Goal: Task Accomplishment & Management: Use online tool/utility

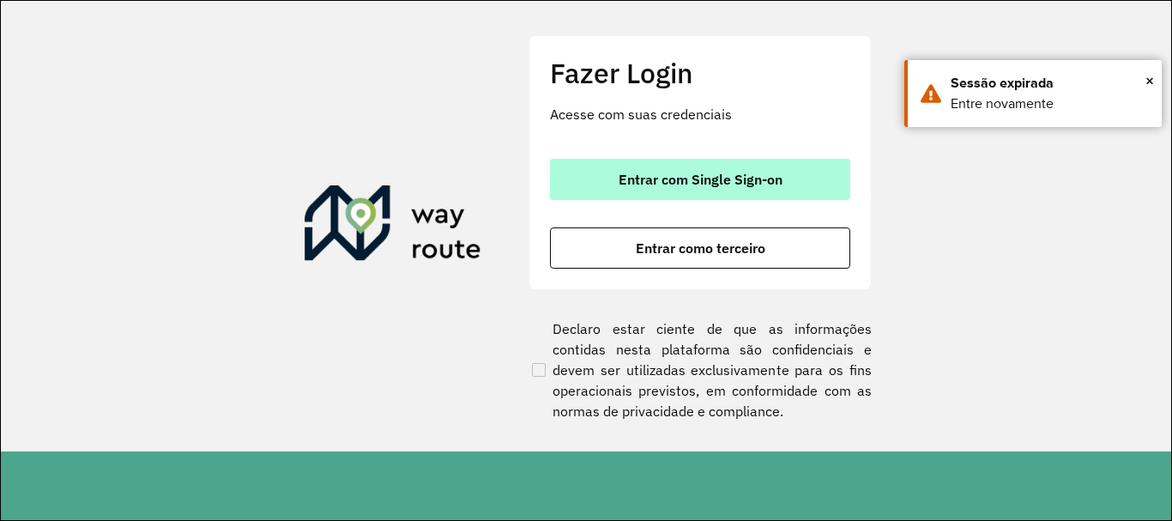
click at [592, 163] on button "Entrar com Single Sign-on" at bounding box center [700, 179] width 300 height 41
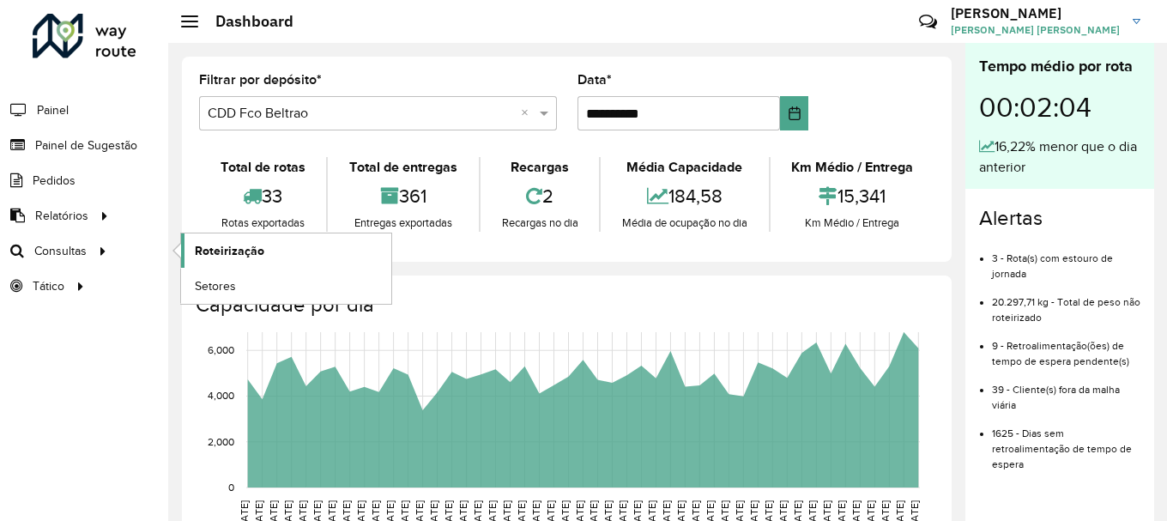
click at [214, 247] on span "Roteirização" at bounding box center [229, 251] width 69 height 18
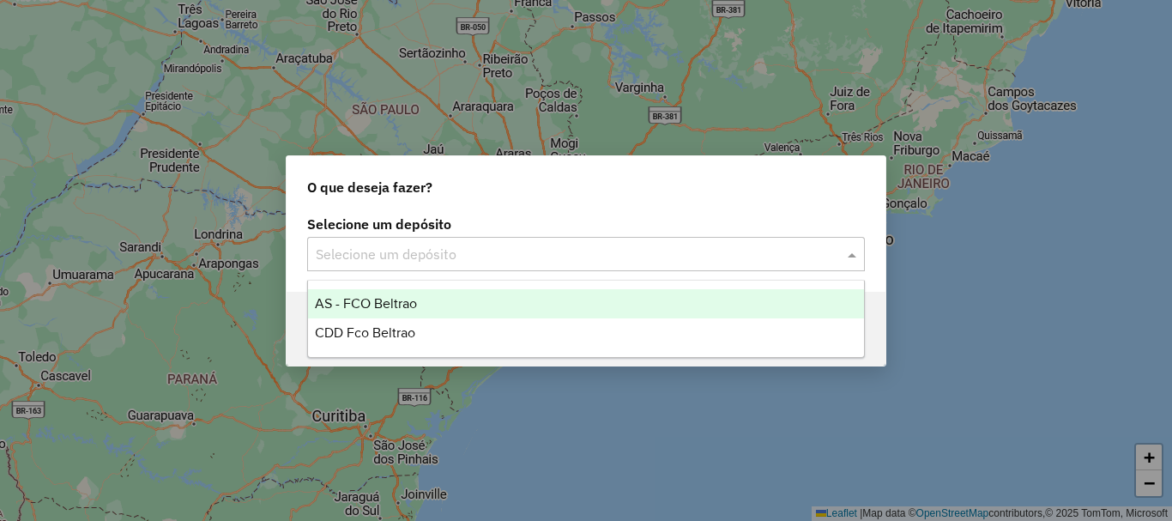
click at [402, 256] on input "text" at bounding box center [569, 255] width 506 height 21
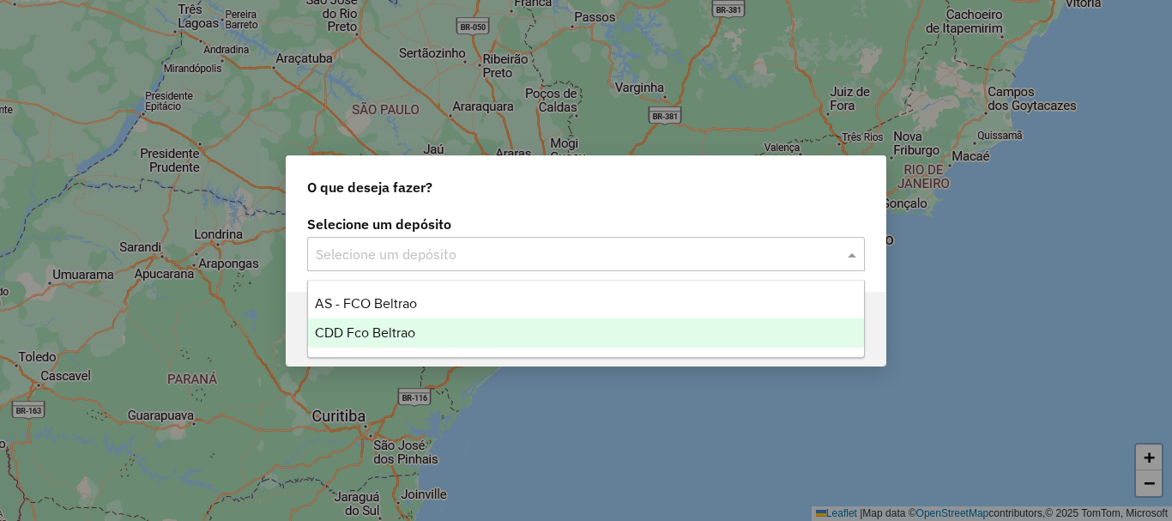
click at [382, 325] on span "CDD Fco Beltrao" at bounding box center [365, 332] width 100 height 15
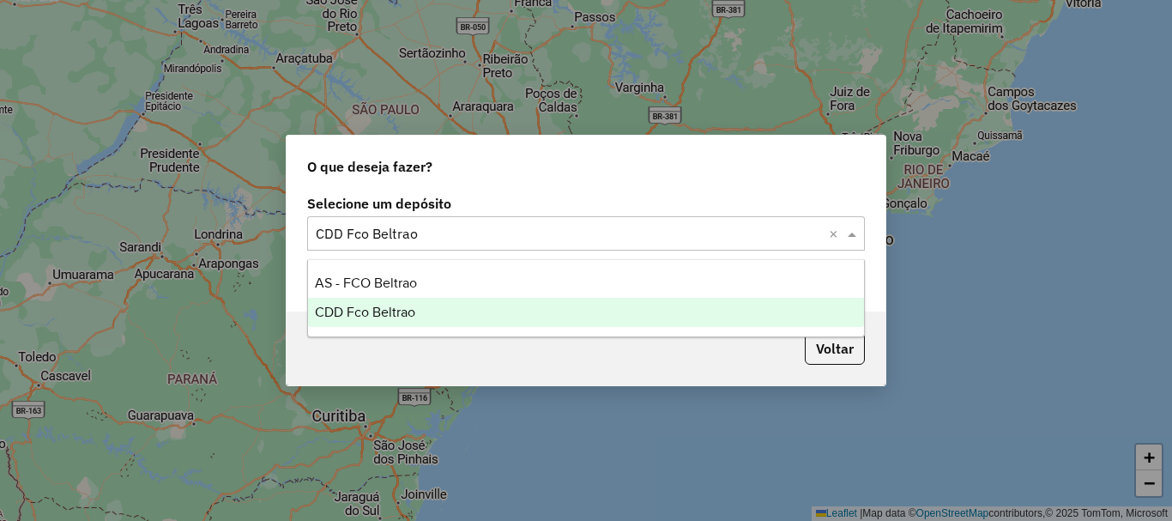
click at [511, 227] on input "text" at bounding box center [569, 234] width 506 height 21
click at [406, 313] on span "CDD Fco Beltrao" at bounding box center [365, 312] width 100 height 15
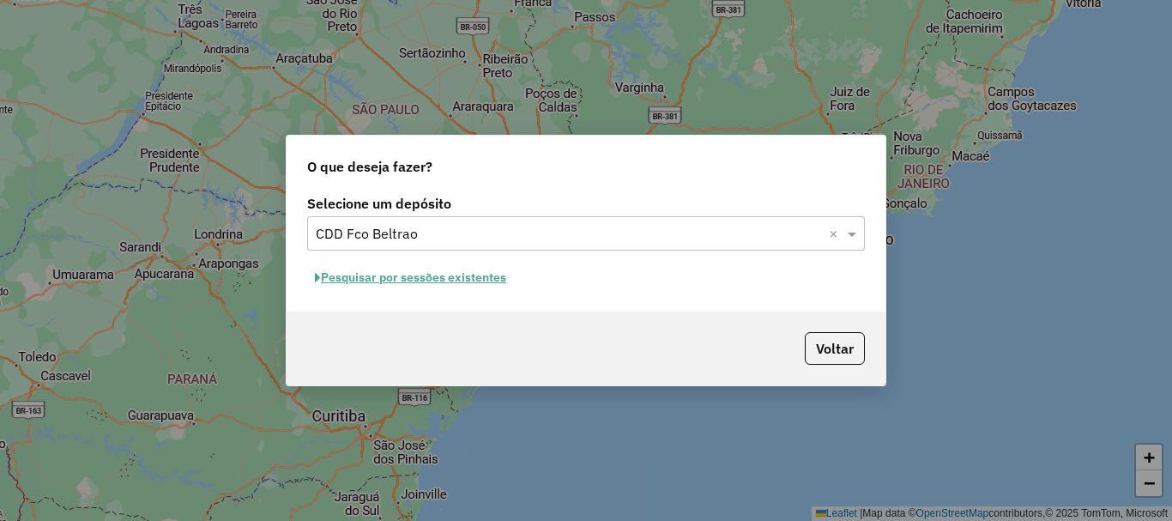
click at [486, 276] on button "Pesquisar por sessões existentes" at bounding box center [410, 277] width 207 height 27
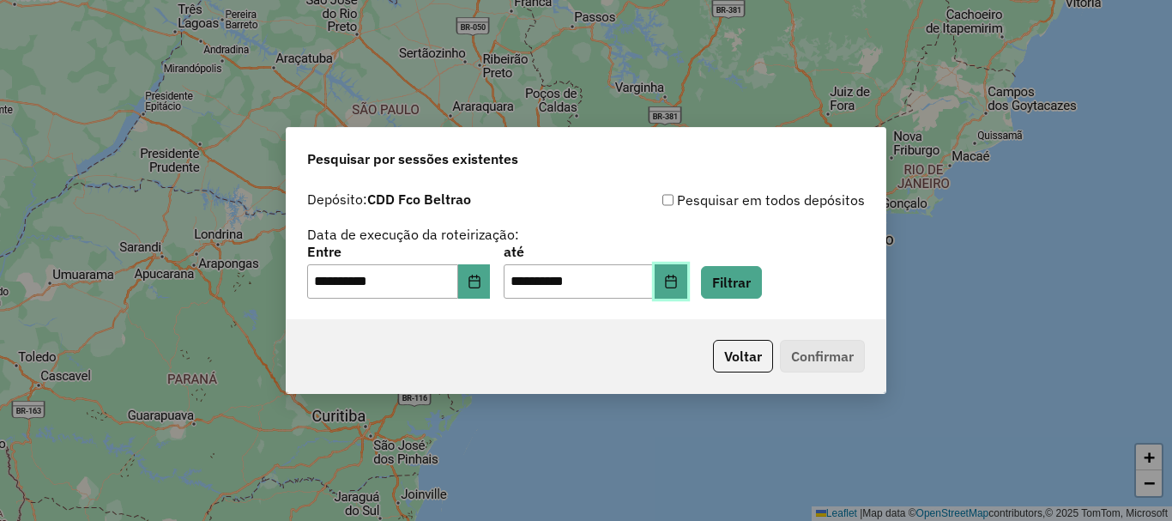
click at [678, 283] on icon "Choose Date" at bounding box center [671, 282] width 14 height 14
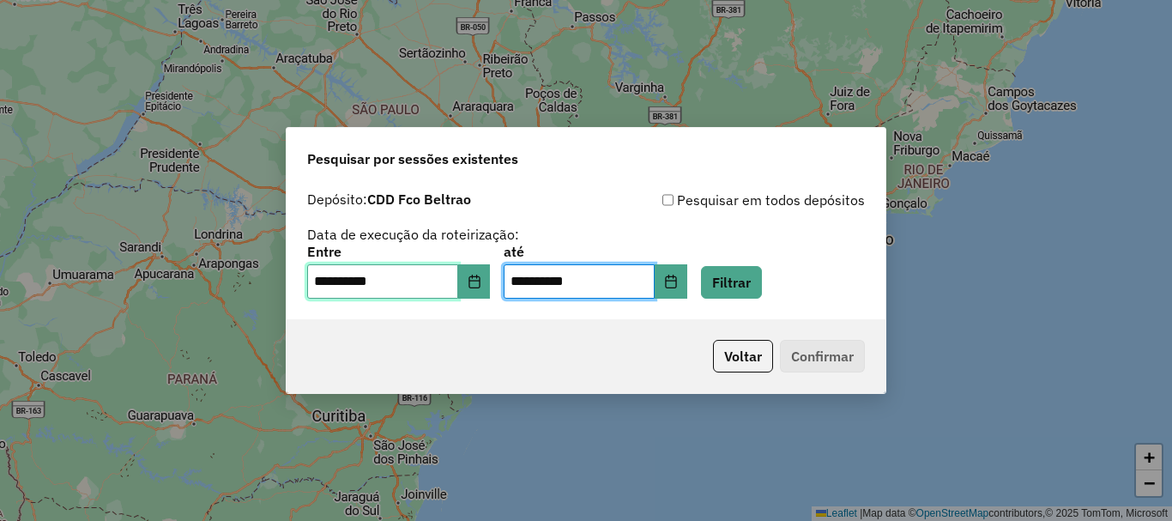
click at [458, 281] on input "**********" at bounding box center [382, 281] width 151 height 34
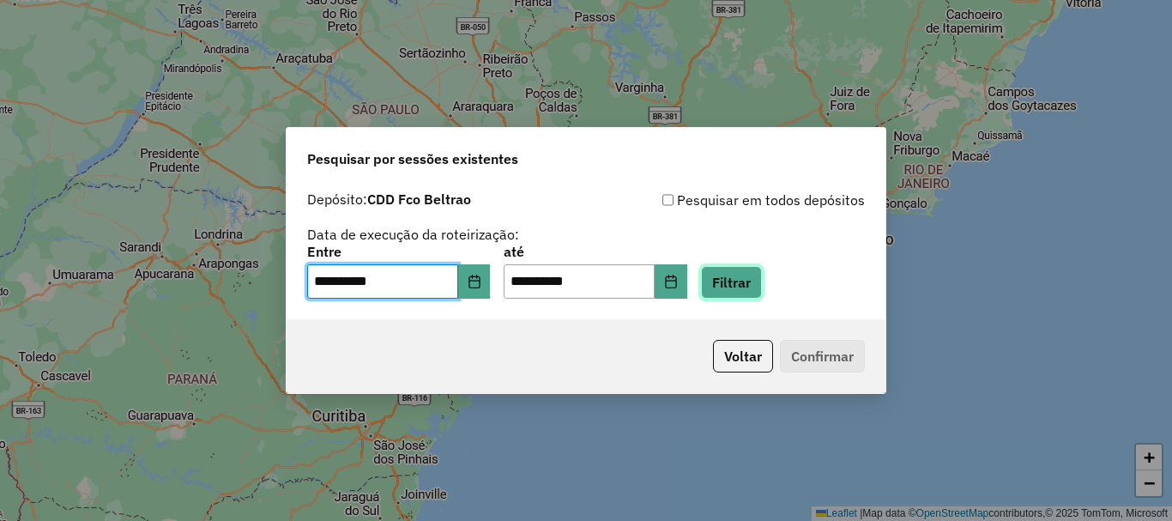
click at [735, 270] on button "Filtrar" at bounding box center [731, 282] width 61 height 33
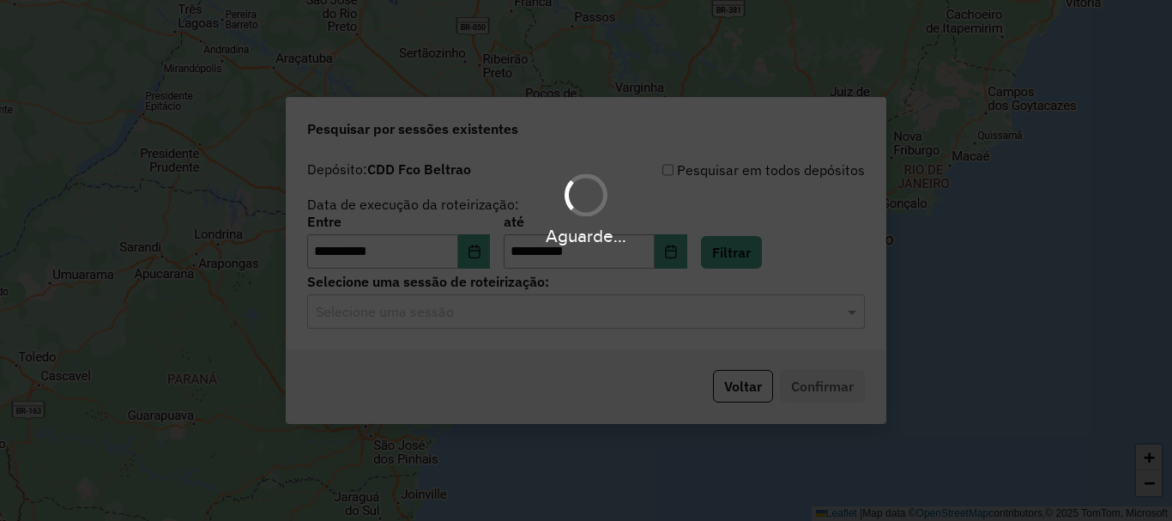
click at [575, 323] on hb-app "**********" at bounding box center [586, 260] width 1172 height 521
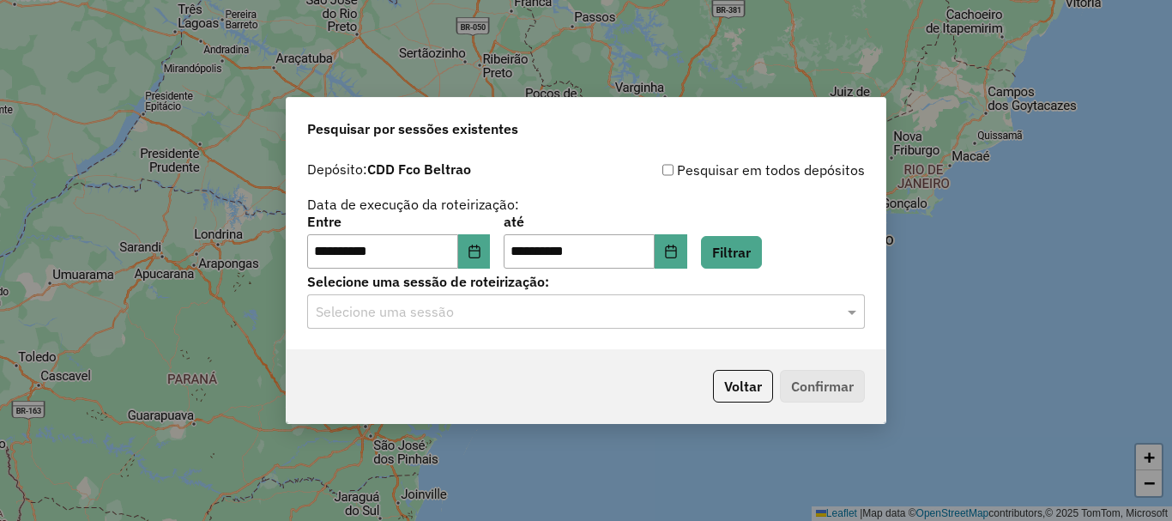
click at [544, 316] on input "text" at bounding box center [569, 312] width 506 height 21
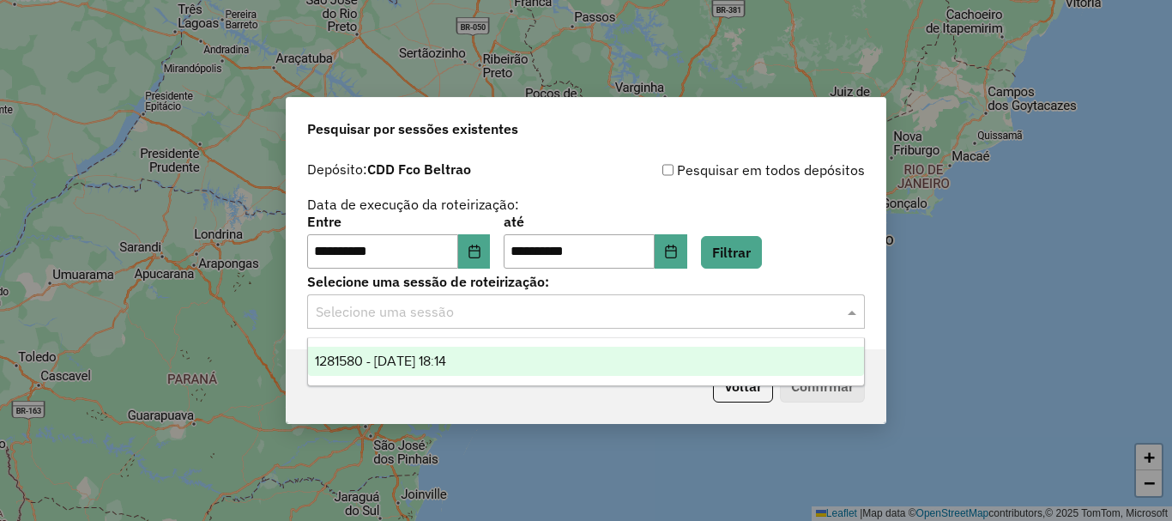
drag, startPoint x: 476, startPoint y: 359, endPoint x: 542, endPoint y: 353, distance: 66.3
click at [446, 358] on span "1281580 - 24/09/2025 18:14" at bounding box center [380, 360] width 131 height 15
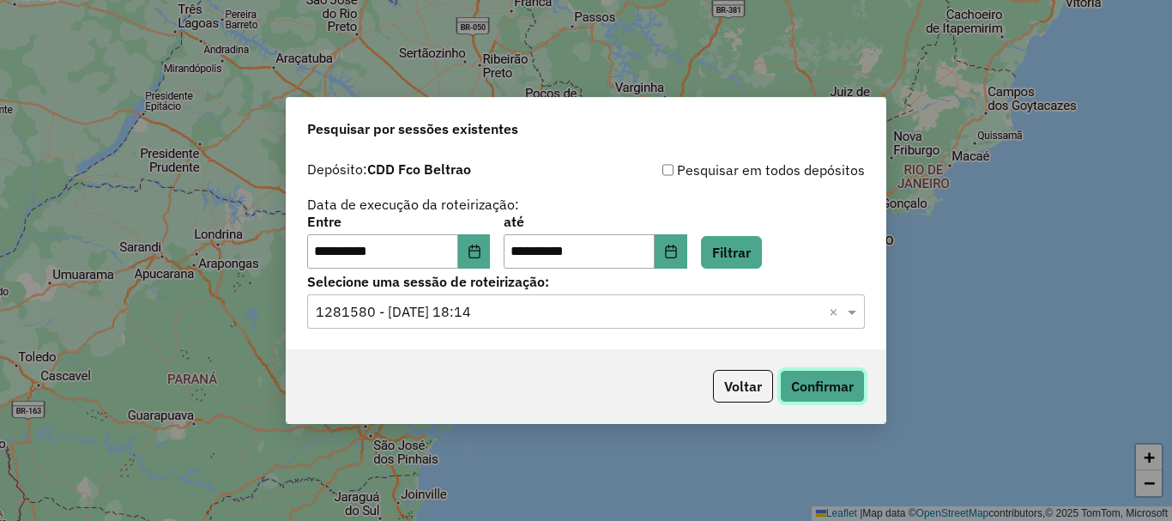
click at [800, 372] on button "Confirmar" at bounding box center [822, 386] width 85 height 33
